Goal: Information Seeking & Learning: Check status

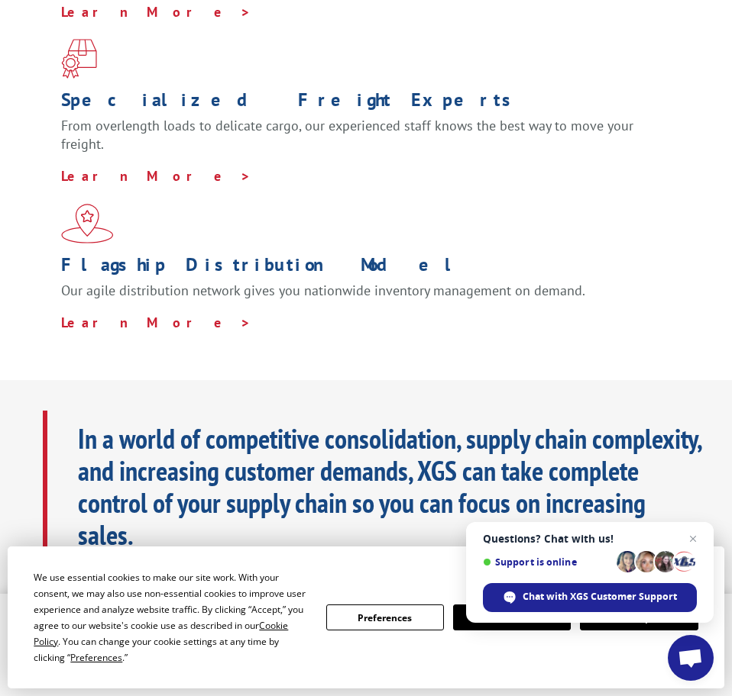
scroll to position [1145, 0]
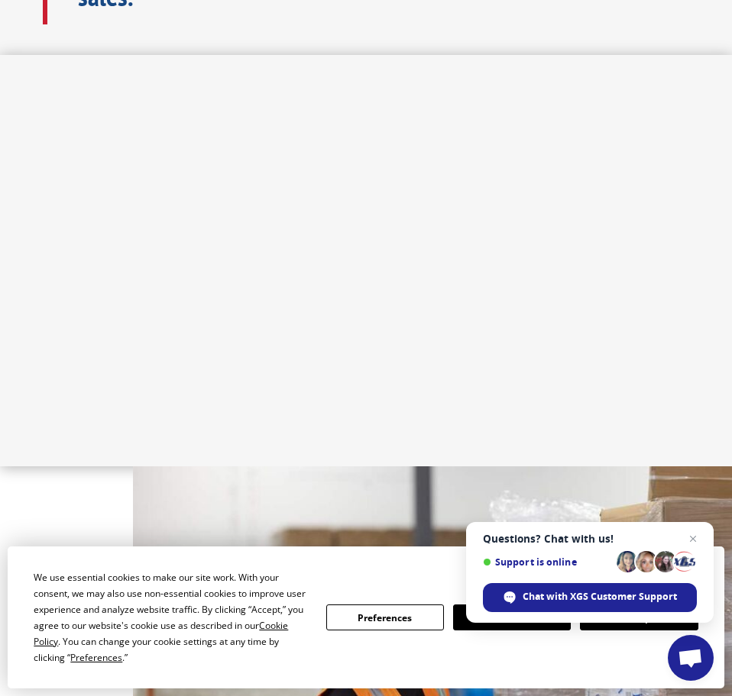
click at [623, 629] on button "Accept" at bounding box center [639, 618] width 118 height 26
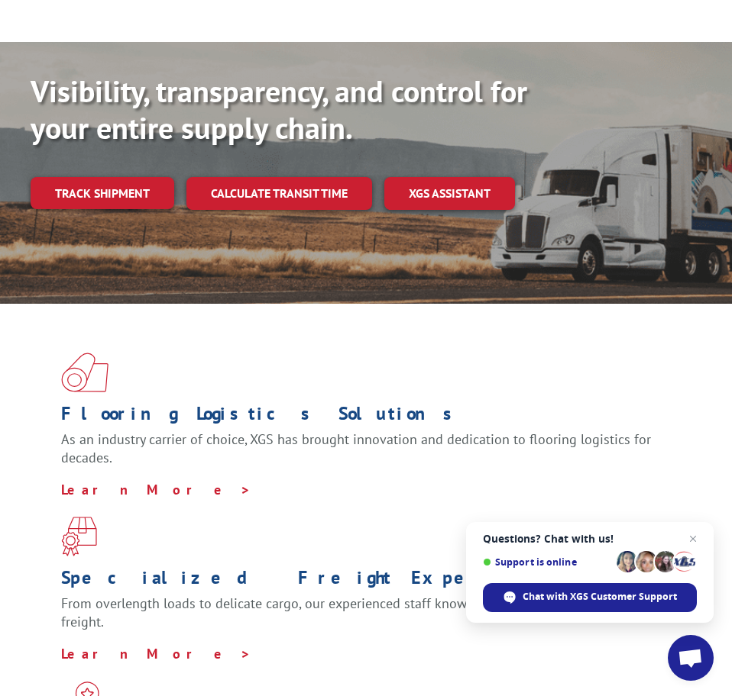
scroll to position [0, 0]
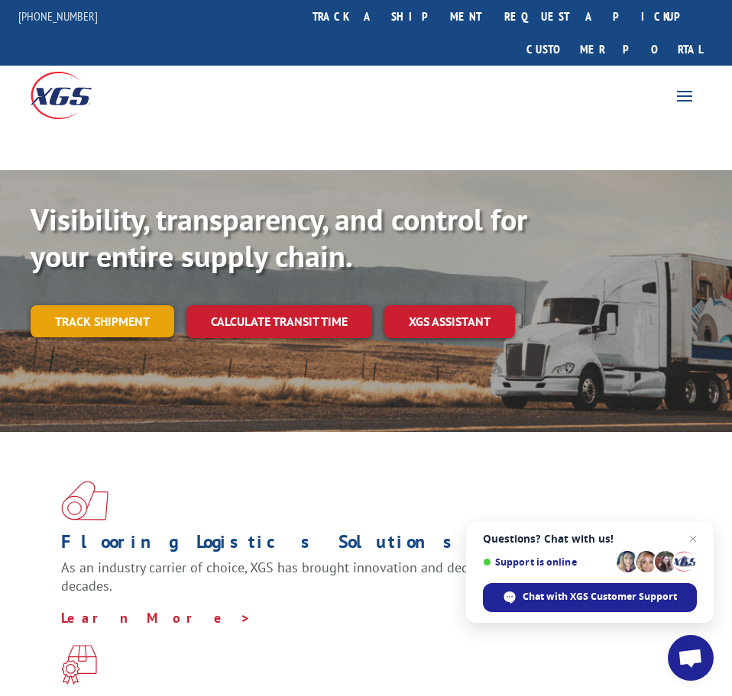
click at [82, 305] on link "Track shipment" at bounding box center [103, 321] width 144 height 32
click at [62, 305] on link "Track shipment" at bounding box center [103, 321] width 144 height 32
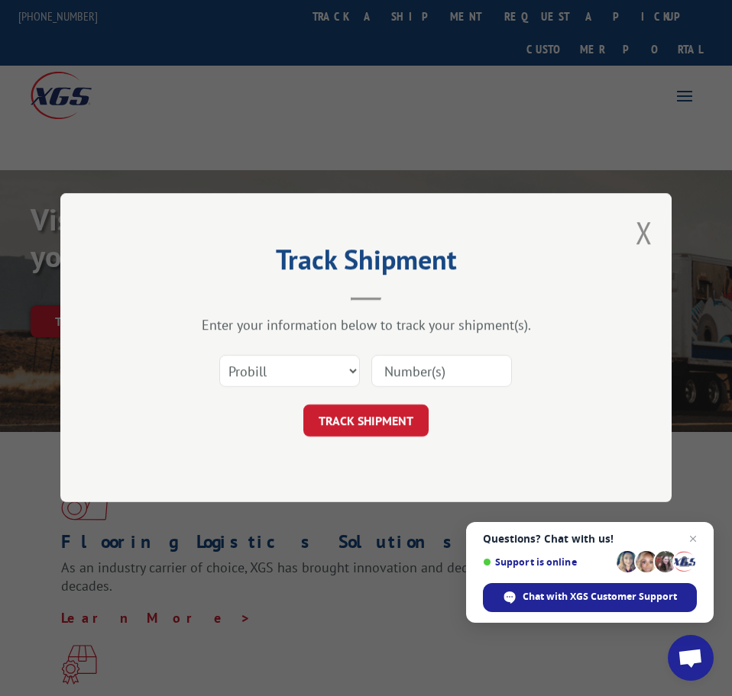
click at [436, 373] on input at bounding box center [441, 372] width 141 height 32
type input "16891425"
click button "TRACK SHIPMENT" at bounding box center [365, 421] width 125 height 32
